Goal: Task Accomplishment & Management: Manage account settings

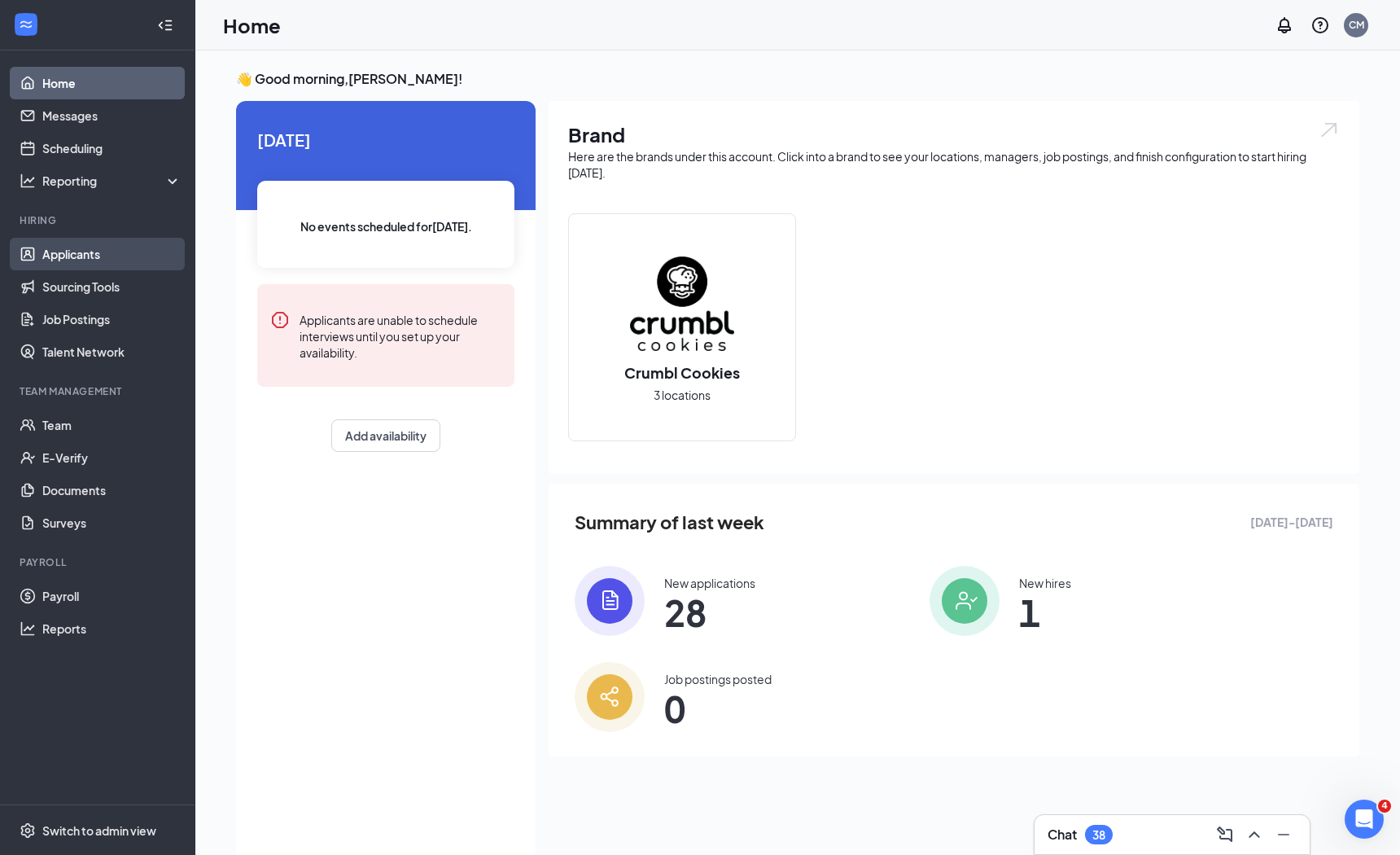
click at [93, 257] on link "Applicants" at bounding box center [112, 254] width 139 height 33
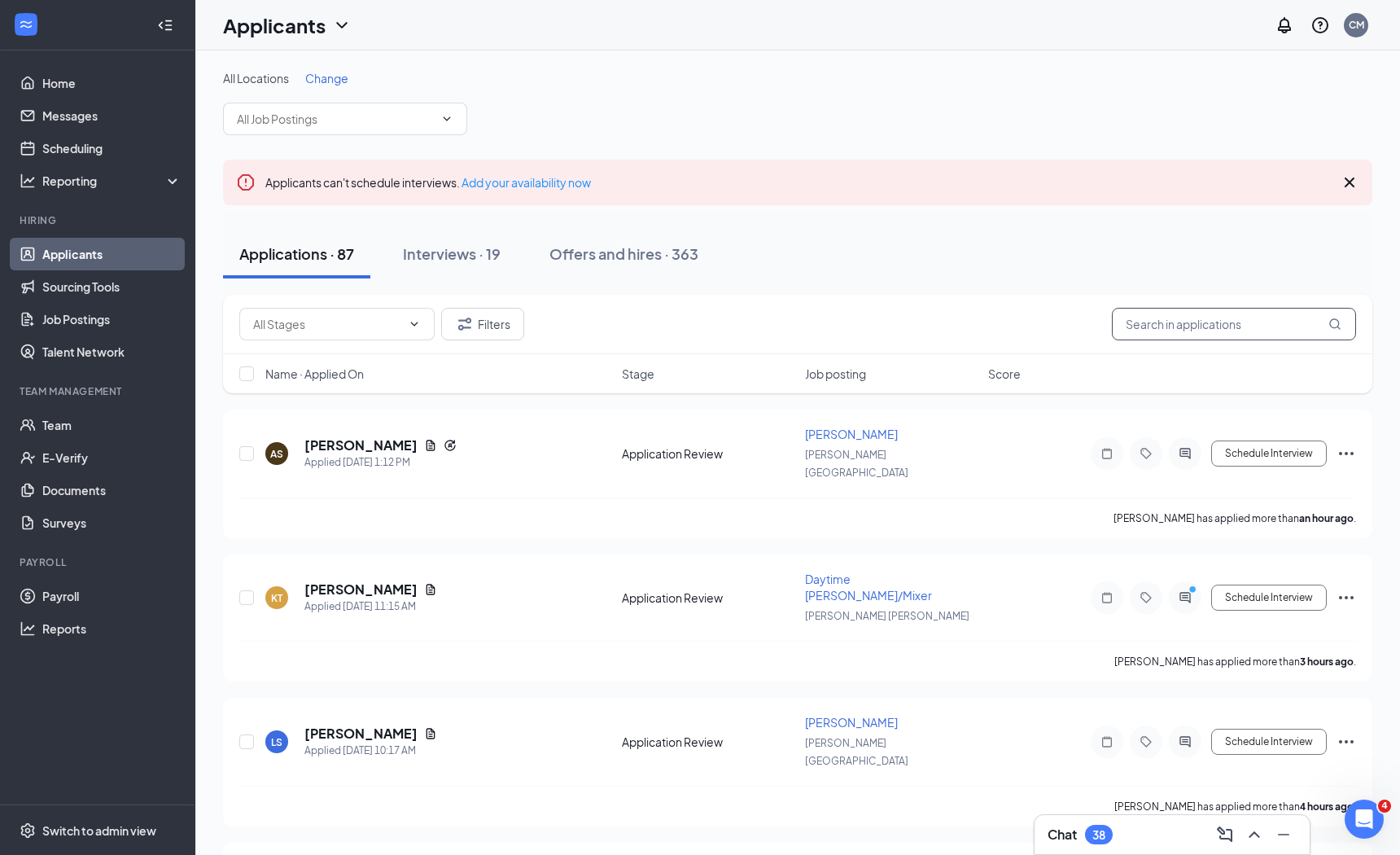
click at [1198, 323] on input "text" at bounding box center [1234, 324] width 245 height 33
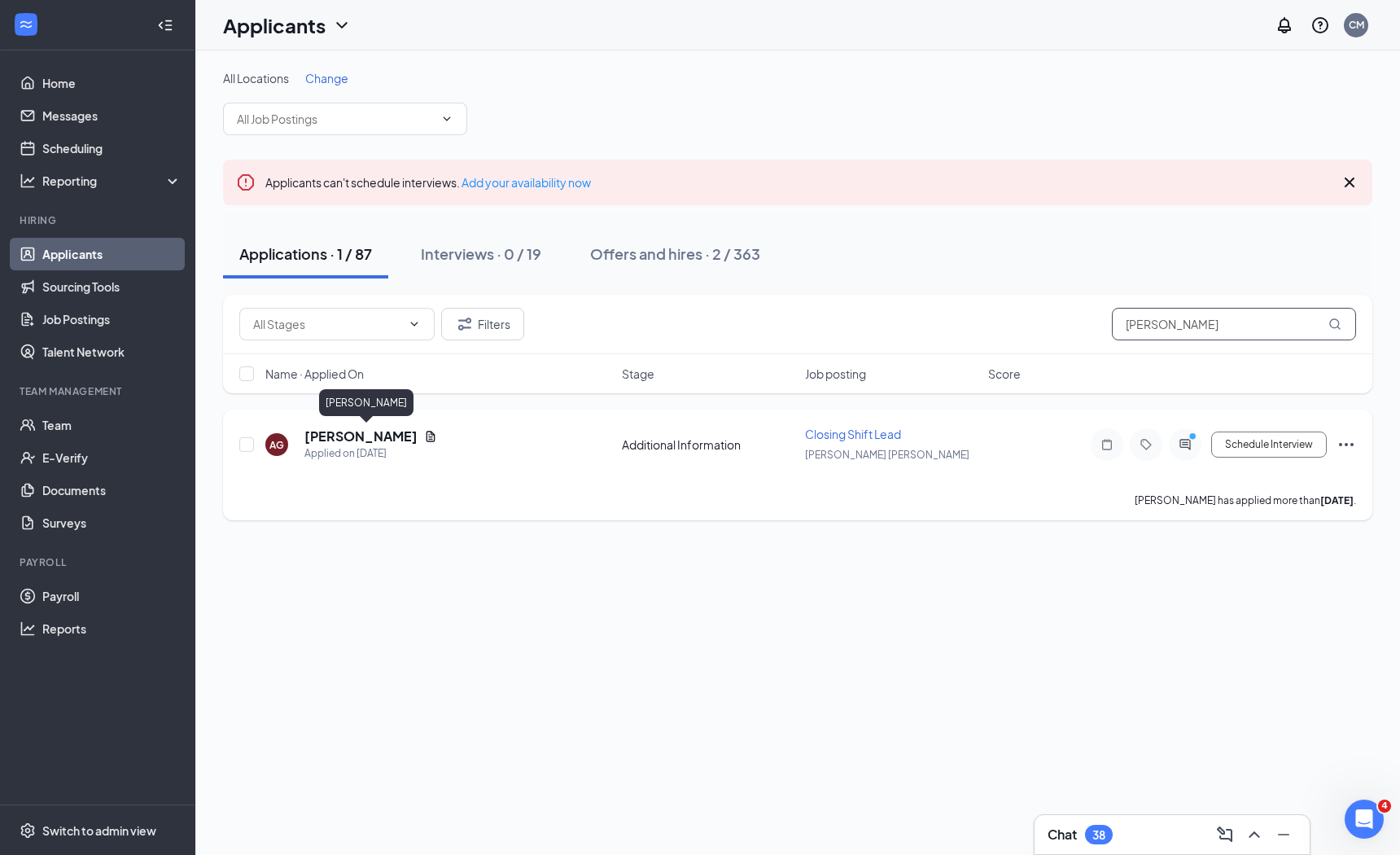
type input "[PERSON_NAME]"
click at [384, 436] on h5 "[PERSON_NAME]" at bounding box center [361, 437] width 114 height 18
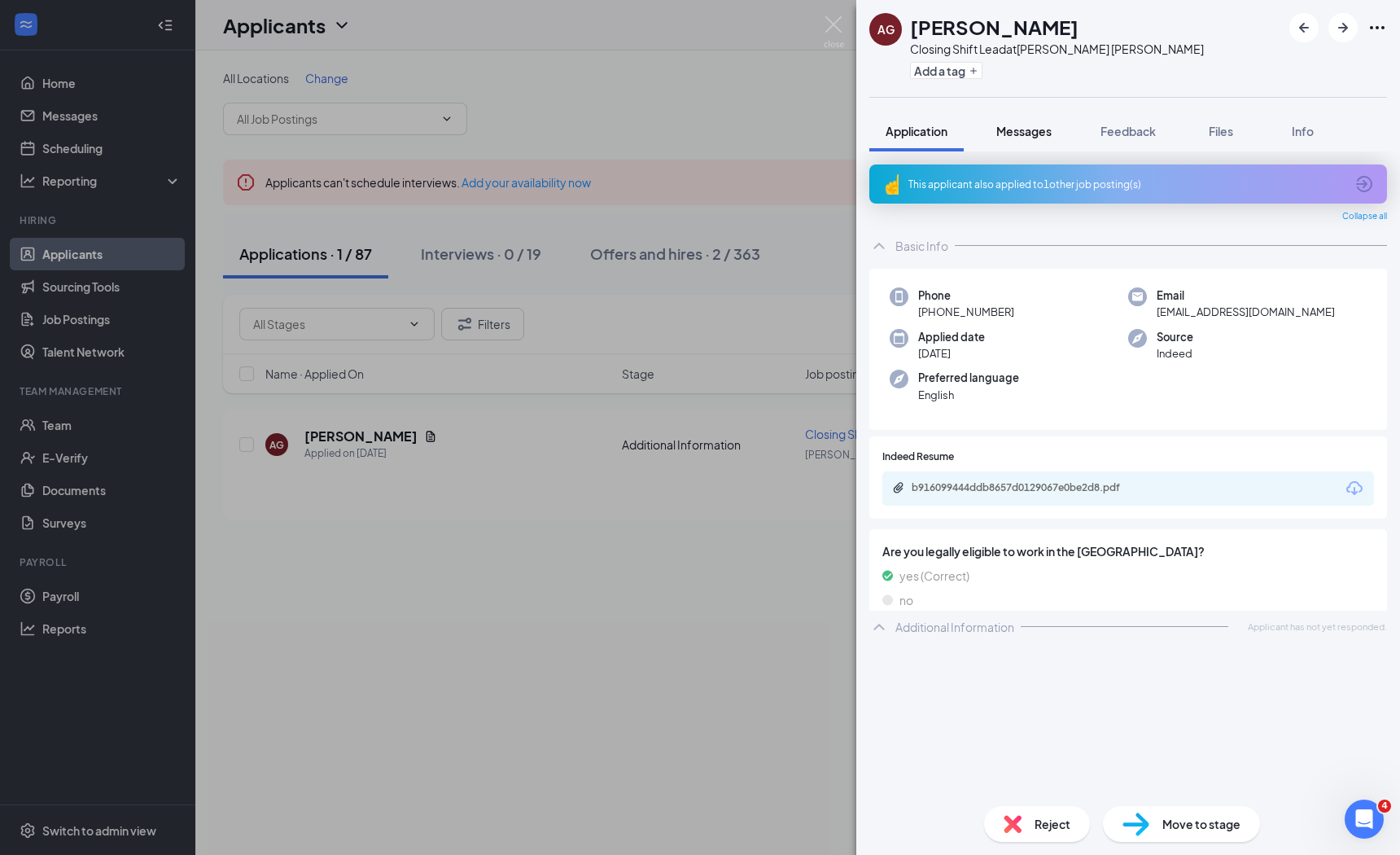
click at [1021, 124] on span "Messages" at bounding box center [1024, 131] width 55 height 15
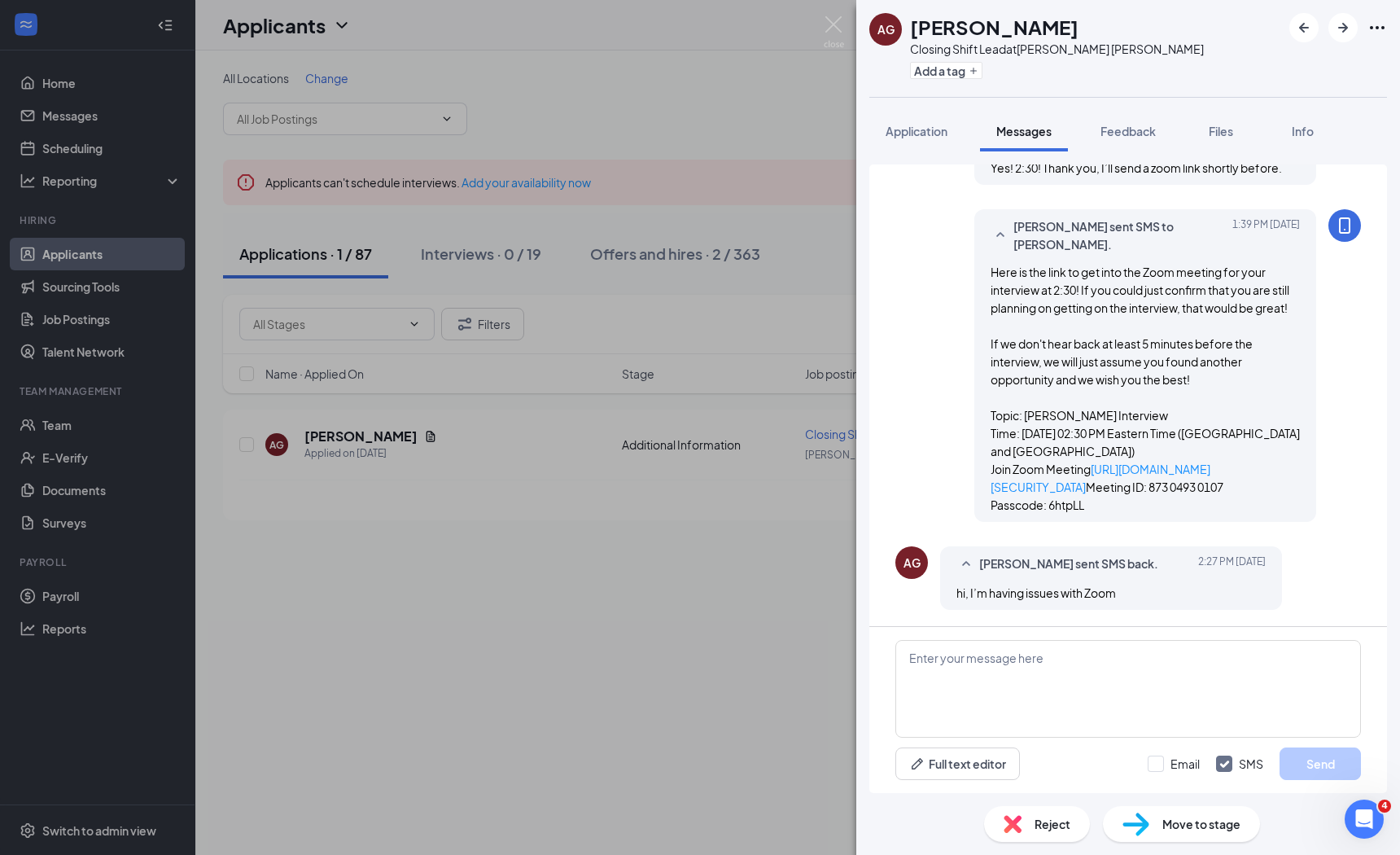
scroll to position [954, 0]
click at [995, 689] on textarea at bounding box center [1129, 688] width 465 height 98
type textarea "What issues are you running into?"
click at [1138, 679] on textarea "What issues are you running into?" at bounding box center [1129, 688] width 465 height 98
click at [1133, 128] on span "Feedback" at bounding box center [1128, 131] width 55 height 15
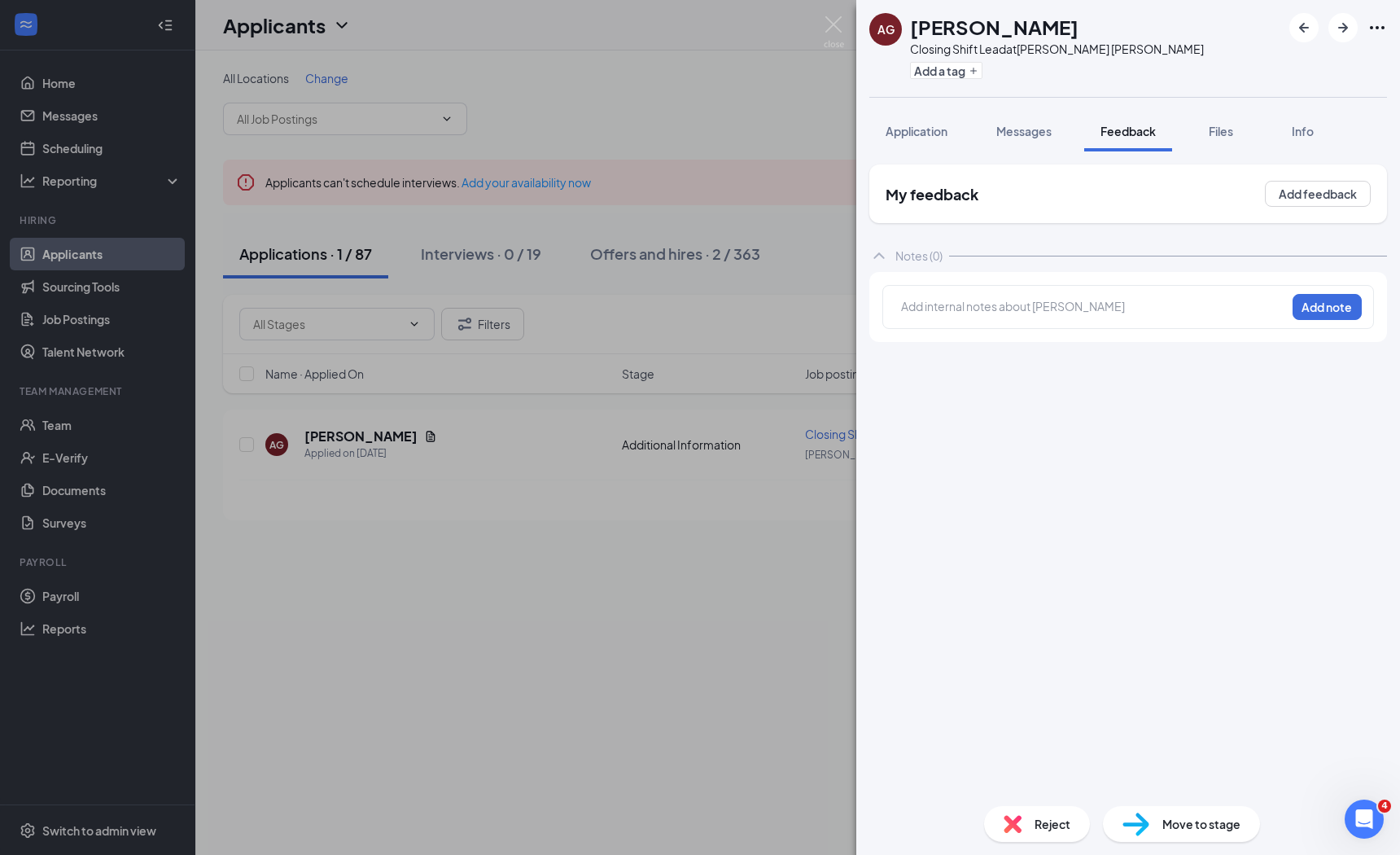
click at [1040, 297] on div at bounding box center [1094, 308] width 385 height 23
click at [1028, 302] on div at bounding box center [1094, 306] width 384 height 17
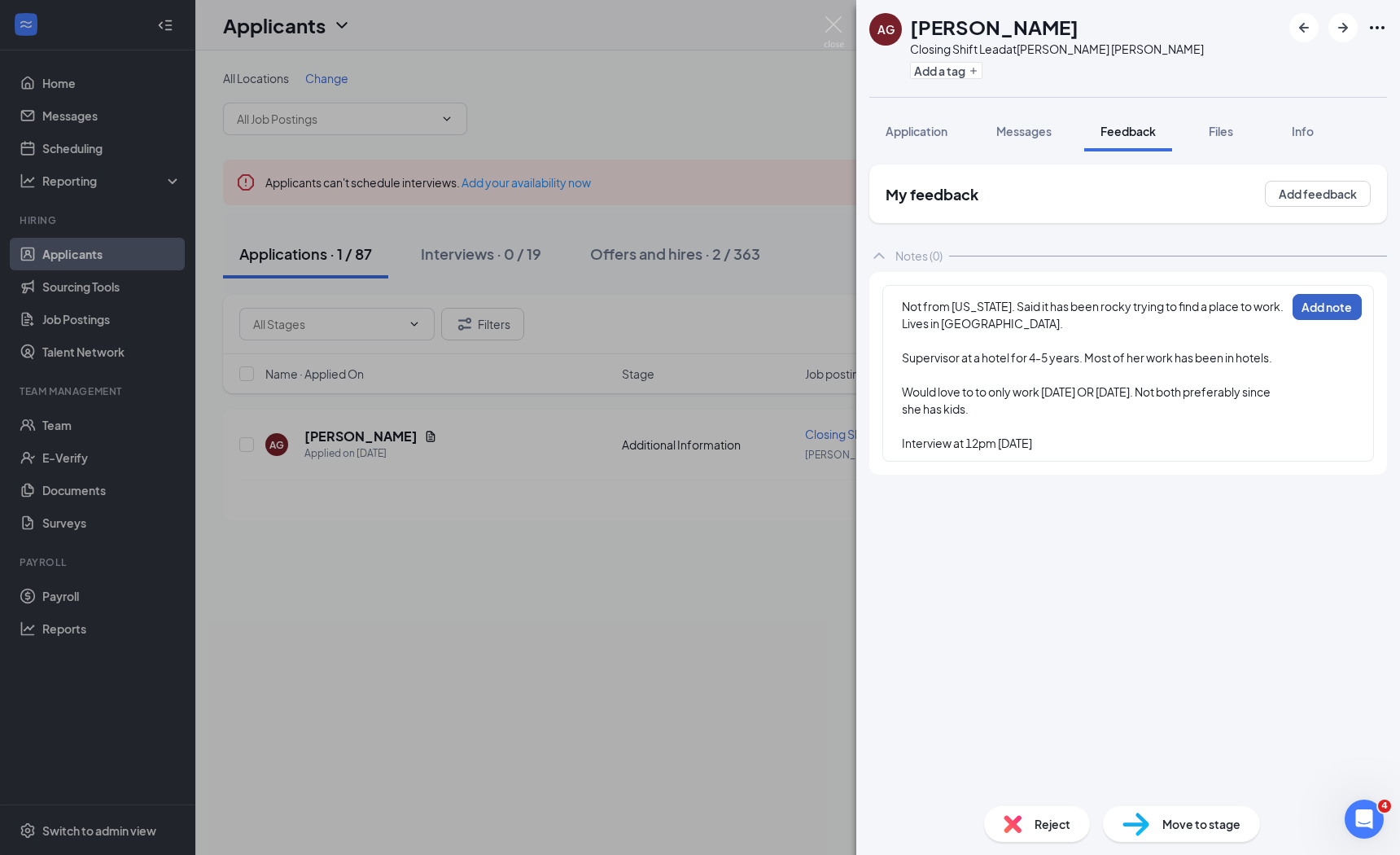
click at [1320, 311] on button "Add note" at bounding box center [1328, 307] width 70 height 26
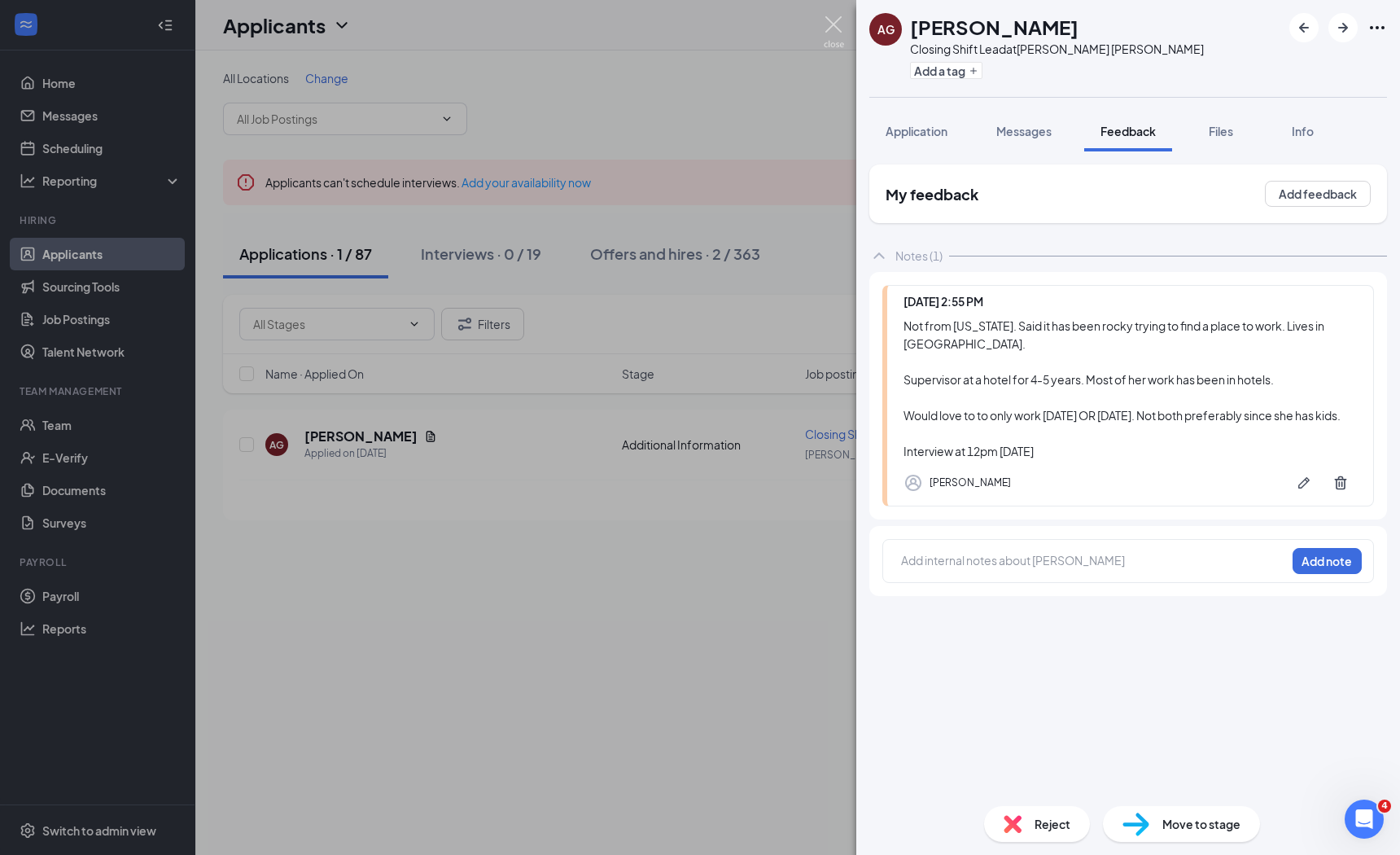
click at [829, 26] on img at bounding box center [834, 32] width 20 height 32
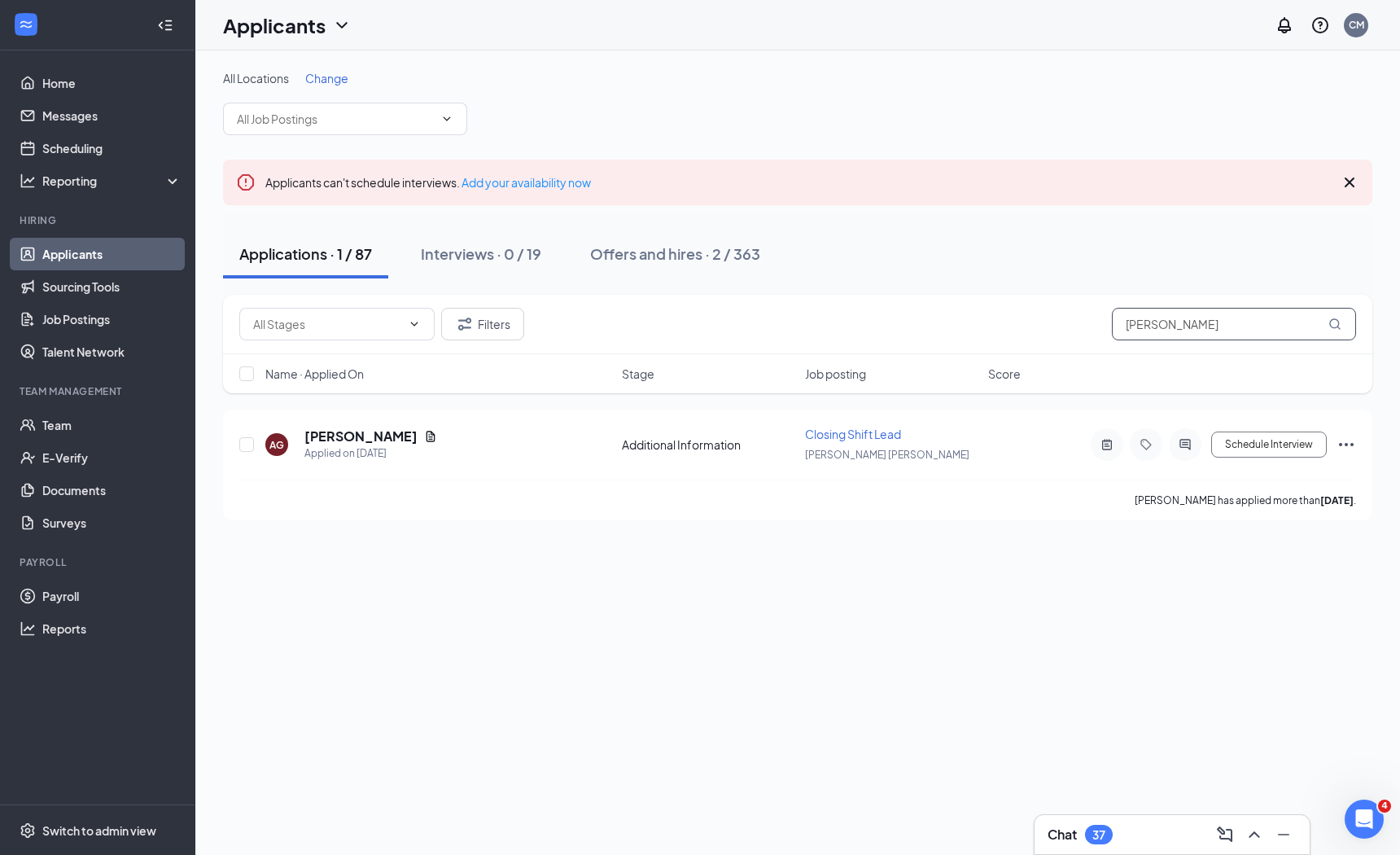
click at [1166, 314] on input "[PERSON_NAME]" at bounding box center [1234, 324] width 245 height 33
click at [985, 491] on div "[PERSON_NAME] has applied more than [DATE] ." at bounding box center [797, 499] width 1117 height 40
click at [1189, 324] on input "[PERSON_NAME]" at bounding box center [1234, 324] width 245 height 33
type input "caliah"
click at [354, 433] on h5 "[PERSON_NAME]" at bounding box center [361, 437] width 114 height 18
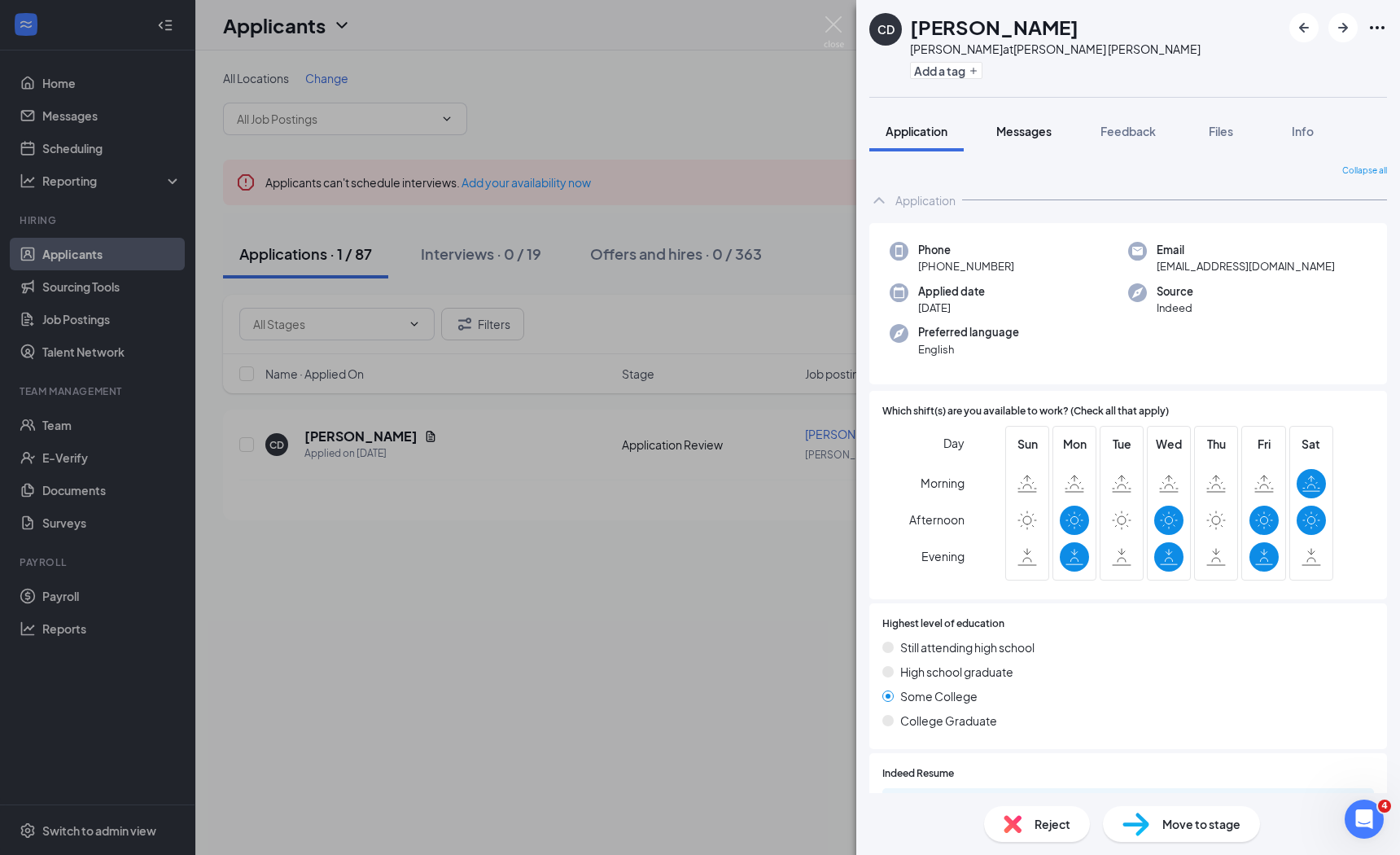
click at [1014, 120] on button "Messages" at bounding box center [1024, 131] width 88 height 40
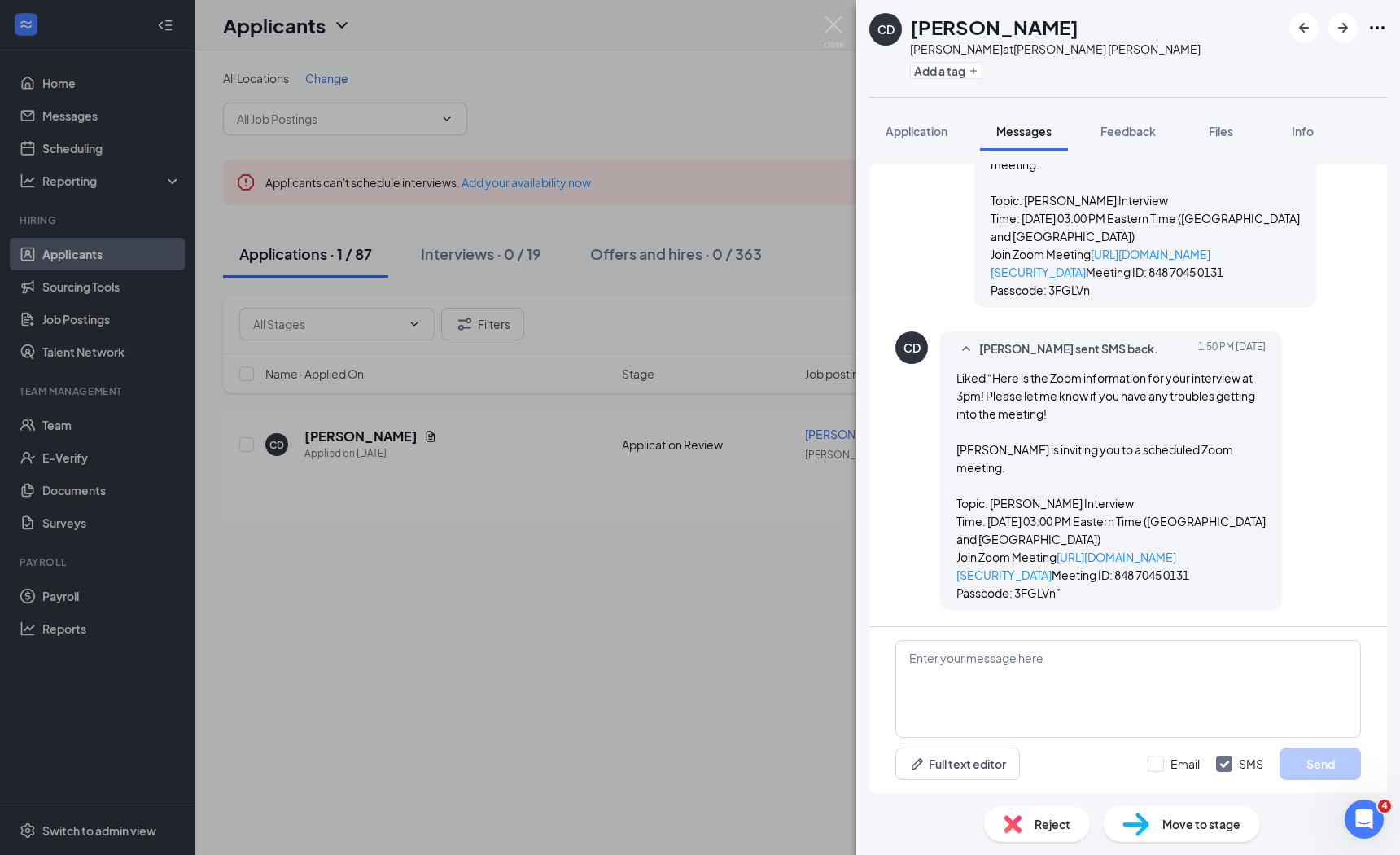
scroll to position [1120, 0]
click at [1140, 124] on span "Feedback" at bounding box center [1128, 131] width 55 height 15
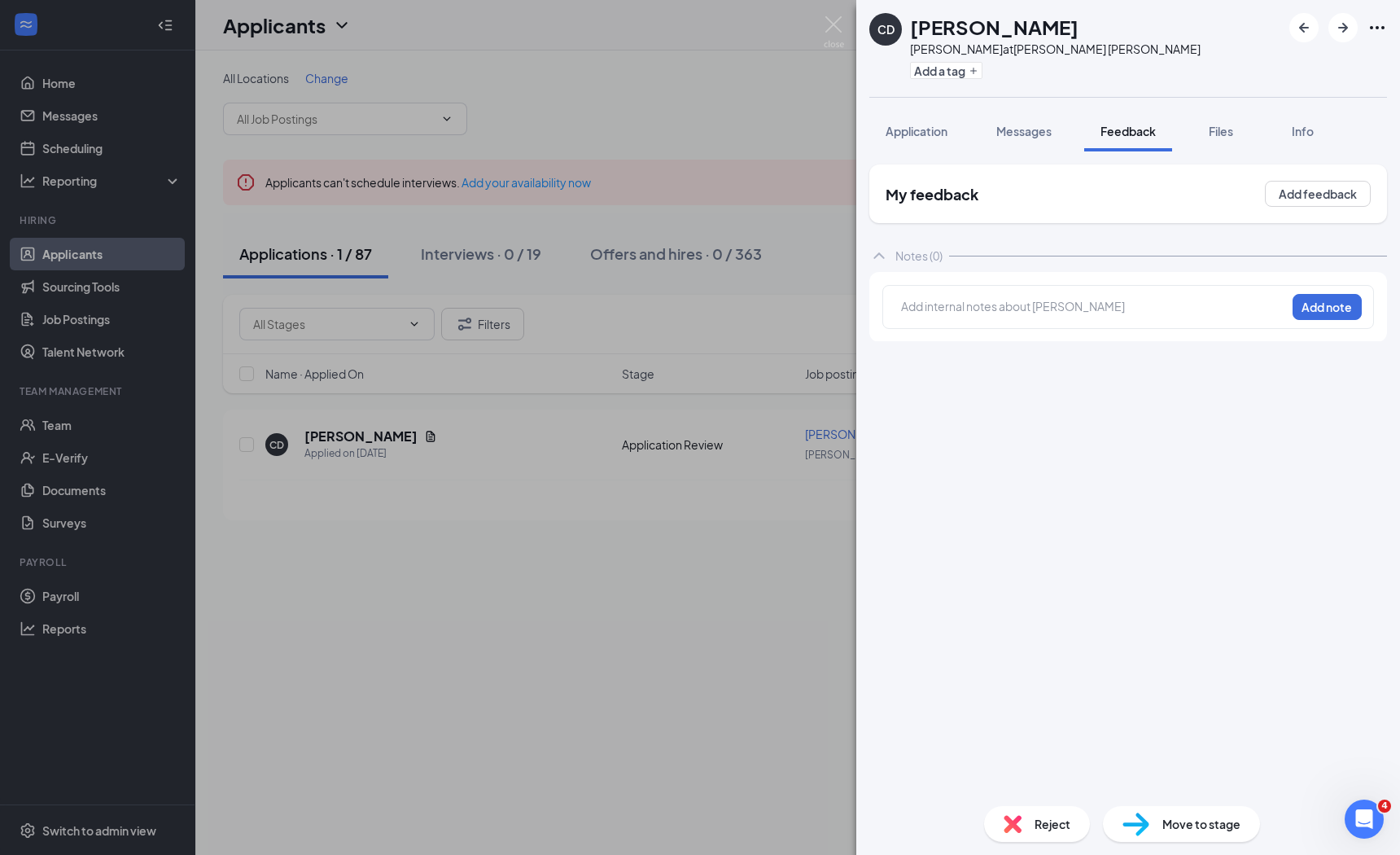
click at [950, 303] on div at bounding box center [1094, 306] width 384 height 17
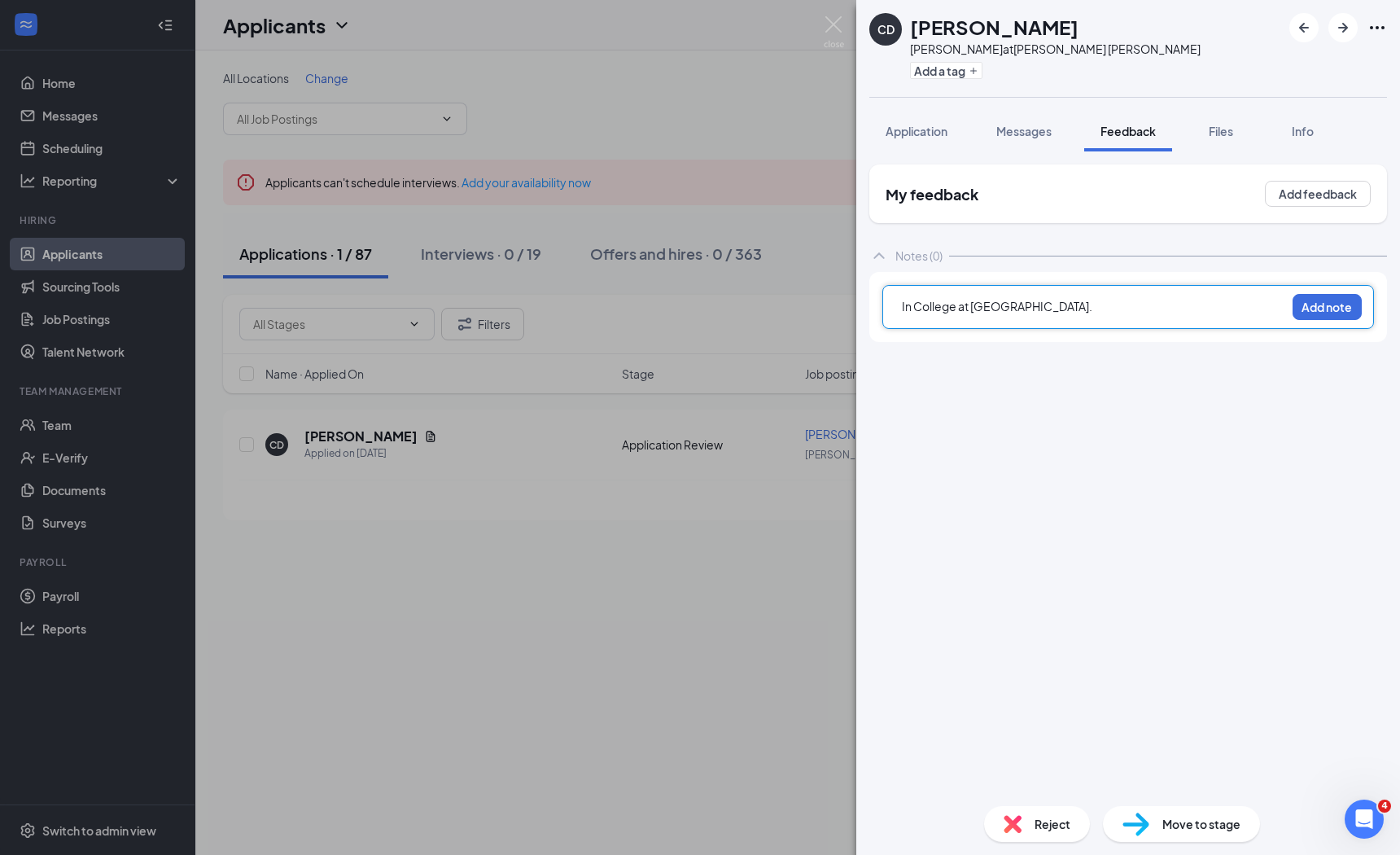
click at [917, 303] on span "In College at [GEOGRAPHIC_DATA]." at bounding box center [998, 306] width 191 height 15
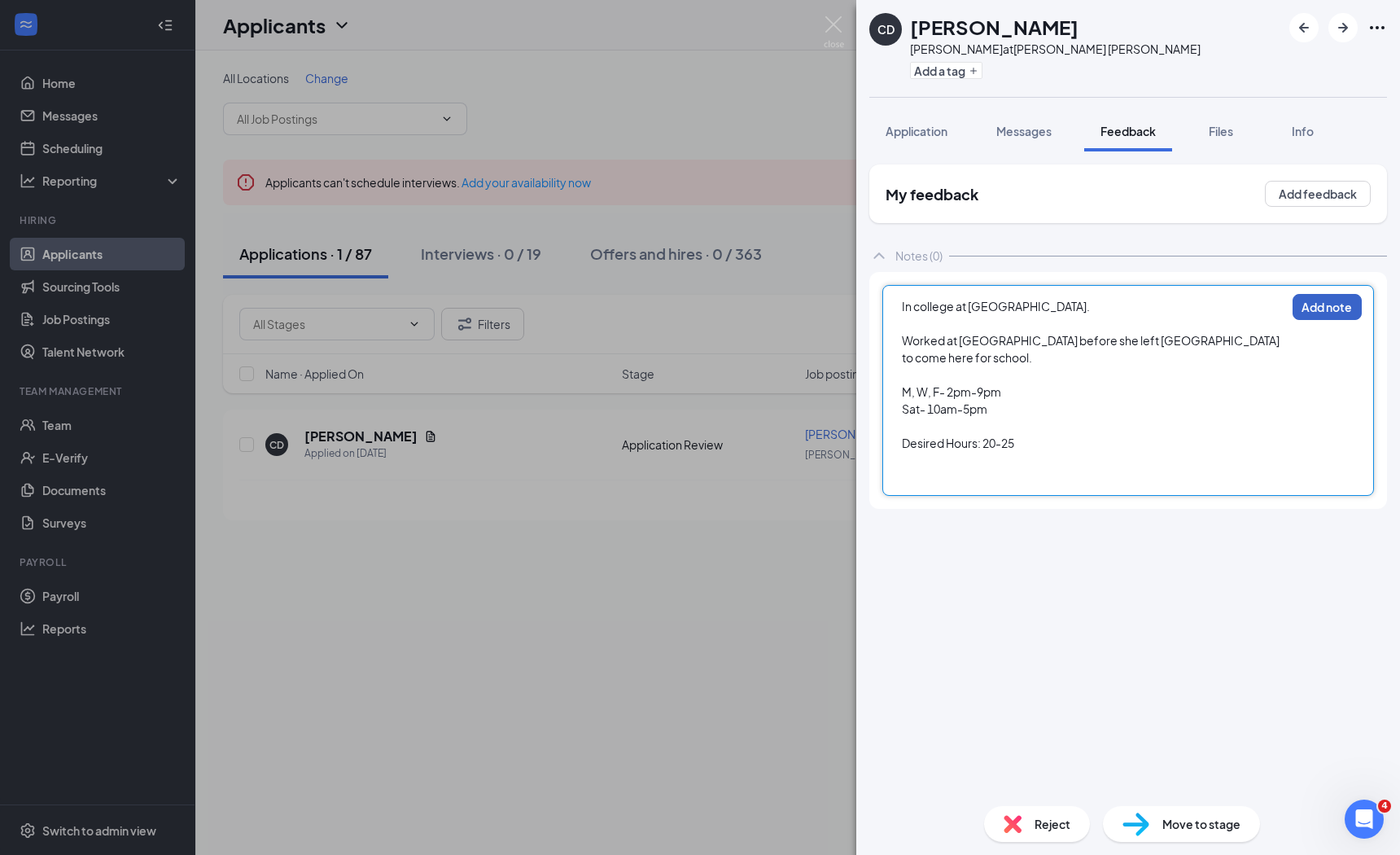
click at [1316, 311] on button "Add note" at bounding box center [1328, 307] width 70 height 26
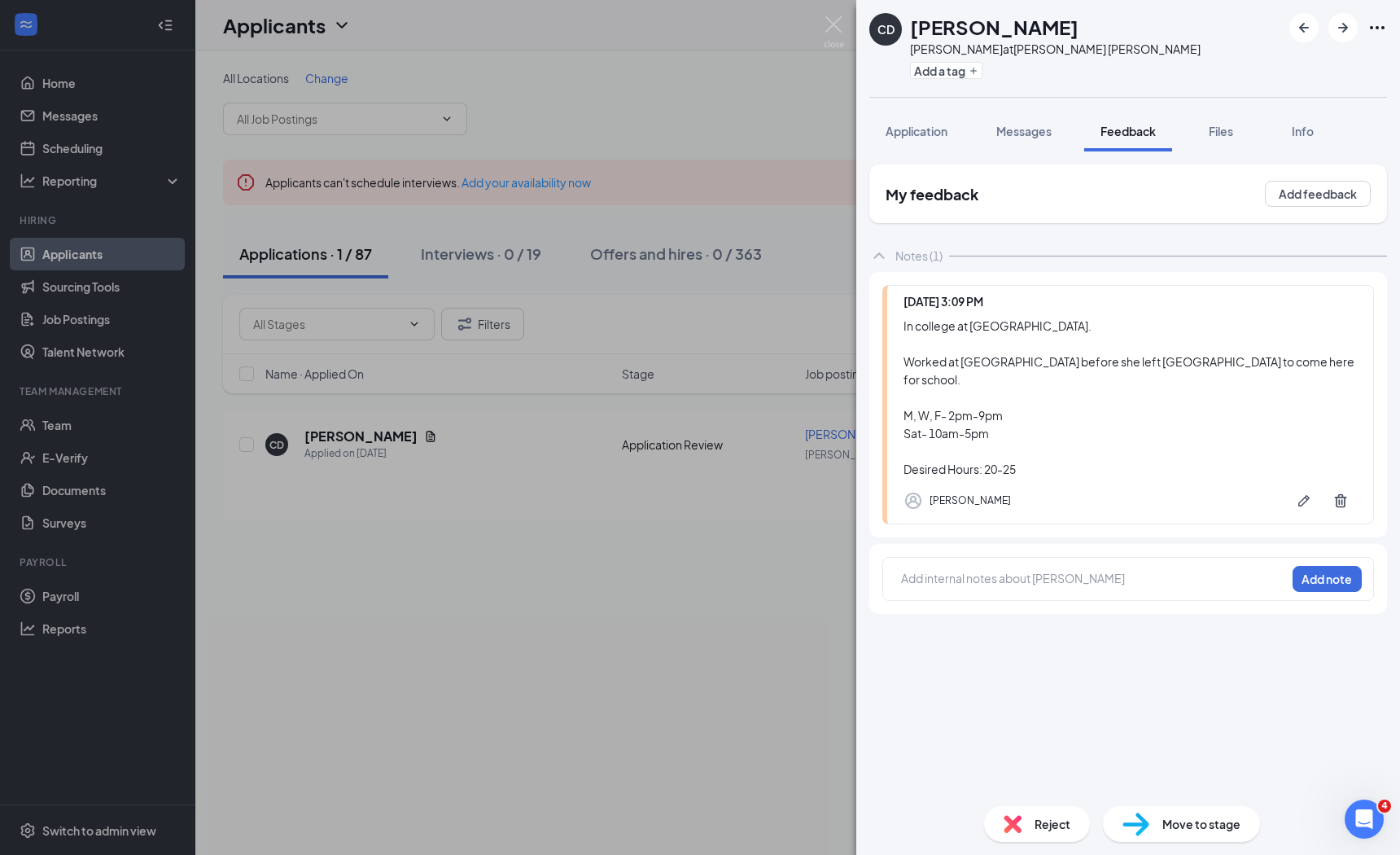
click at [976, 570] on div at bounding box center [1094, 578] width 384 height 17
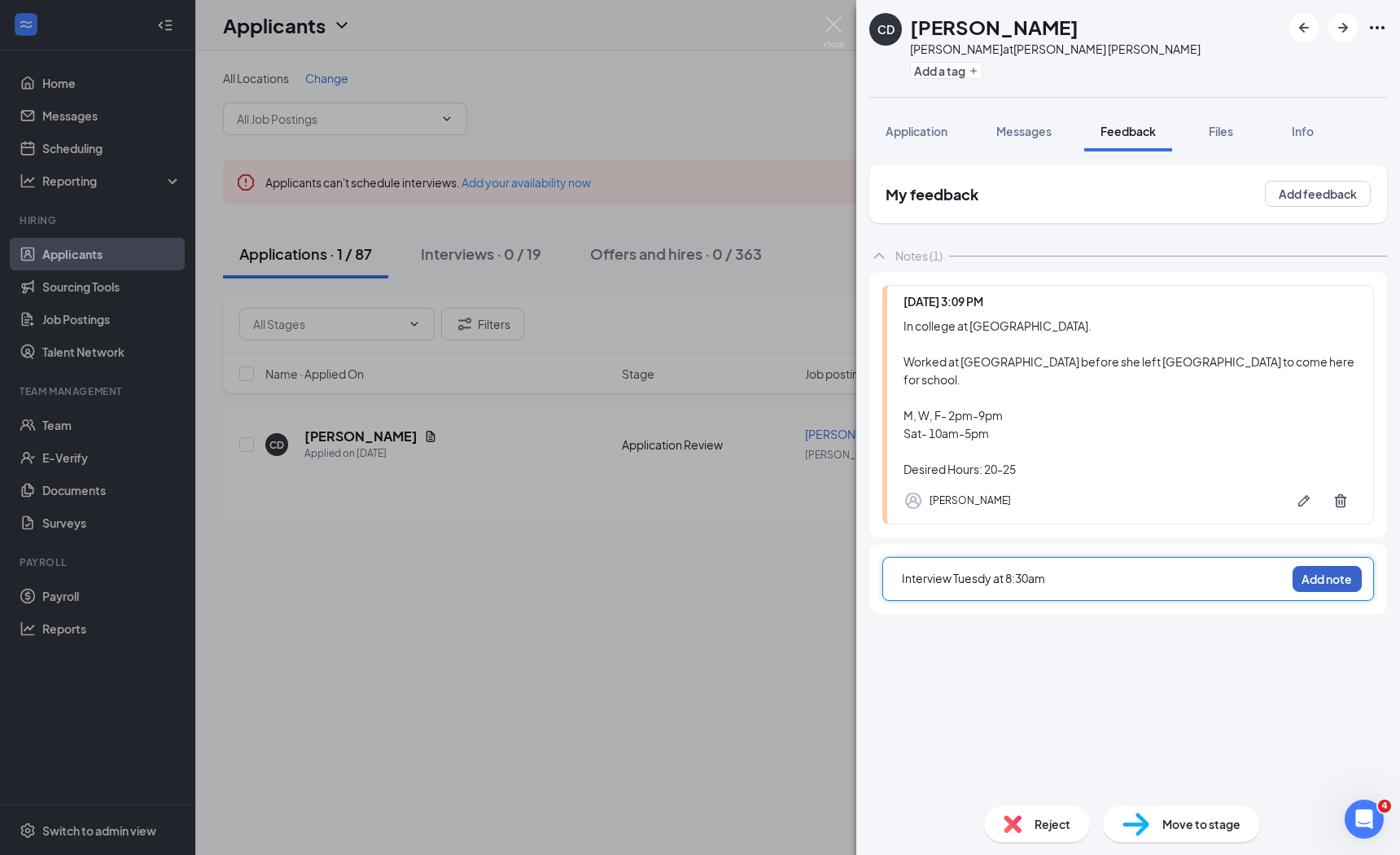
click at [1324, 566] on button "Add note" at bounding box center [1328, 579] width 70 height 26
